Goal: Complete application form: Complete application form

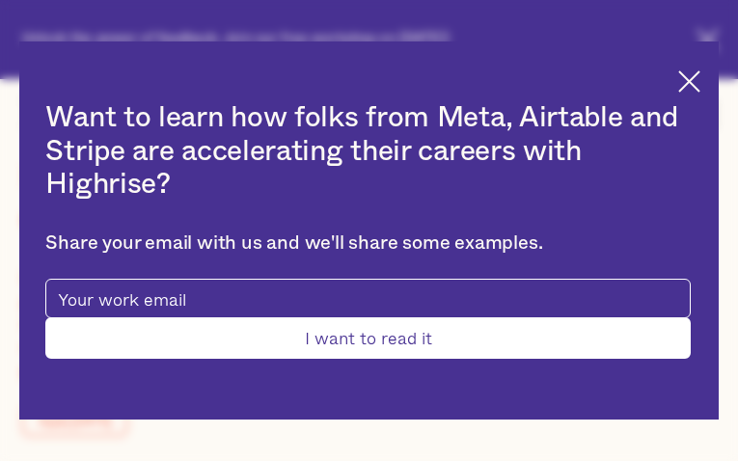
type input "Submit"
type input "geaOFjFdKFXQs"
type input "ZzTAkmeeY"
type input "[EMAIL_ADDRESS][DOMAIN_NAME]"
type input "8215719393"
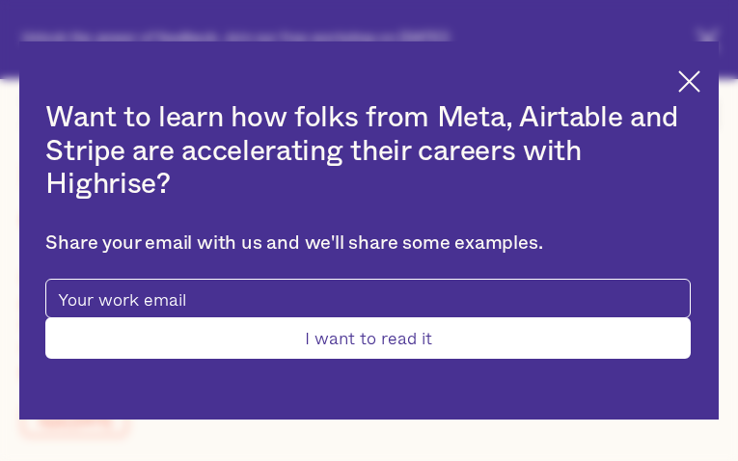
type input "qHBtBrtSE"
type input "LVLrJuTQbeMTX"
type input "[EMAIL_ADDRESS][DOMAIN_NAME]"
type input "aOsOVjmvaEoKEi"
type input "yJzxedRHzOsCB"
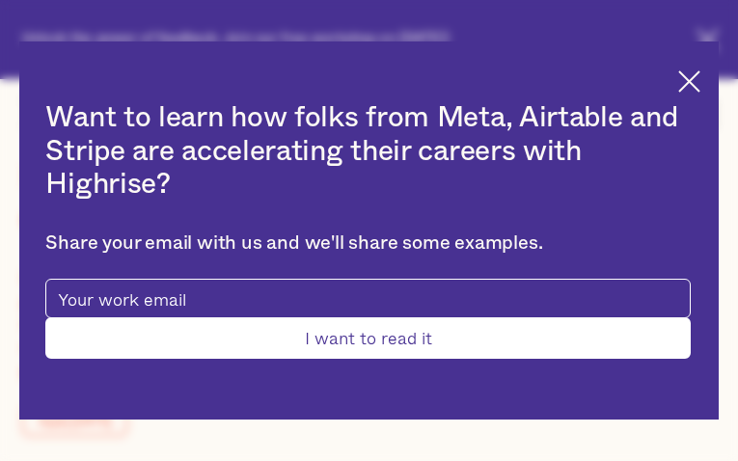
type input "[EMAIL_ADDRESS][DOMAIN_NAME]"
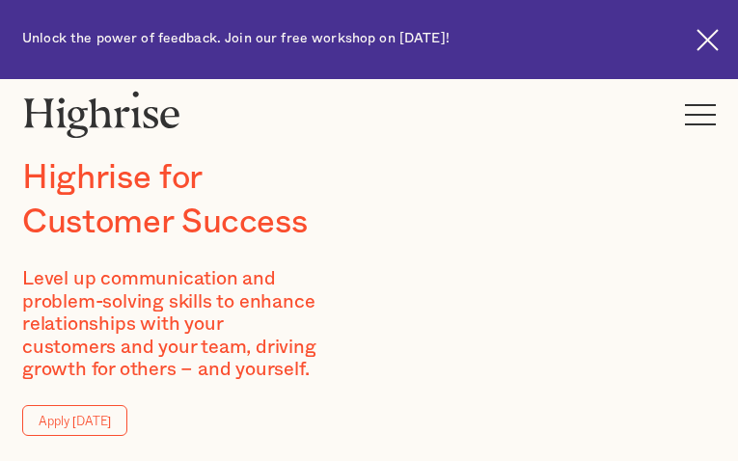
type input "nyiHkLZO"
type input "jIUhLRhz"
type input "[EMAIL_ADDRESS][DOMAIN_NAME]"
type input "9622803375"
type input "zEgGBBScCuhKfbSS"
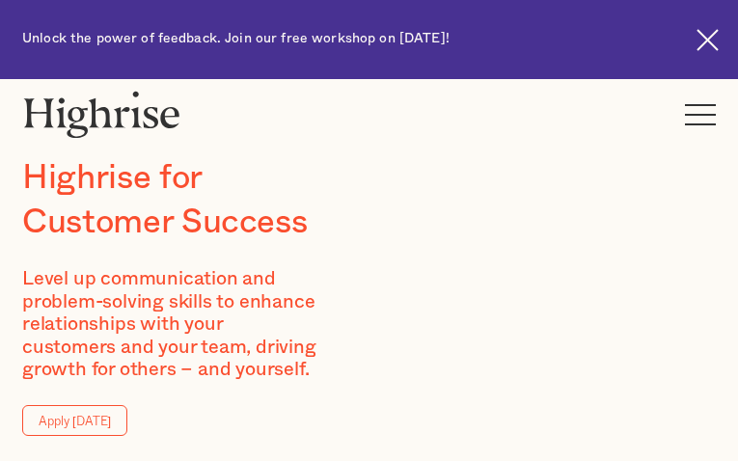
type input "MfyctCeDmtuKahzh"
type input "[EMAIL_ADDRESS][DOMAIN_NAME]"
type input "gVxJczauFX"
type input "TLqXOgzJgwrMf"
type input "[EMAIL_ADDRESS][DOMAIN_NAME]"
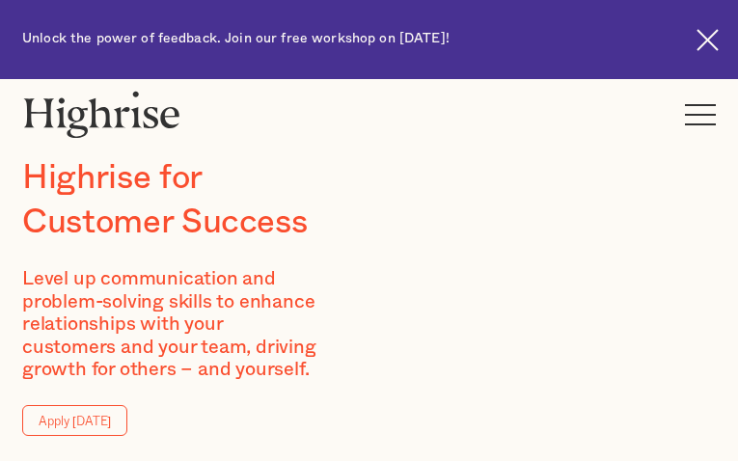
type input "3407770678"
type input "ehlItWQwOdsyRzTL"
type input "CrPTosPksPIJyb"
type input "[EMAIL_ADDRESS][DOMAIN_NAME]"
